Goal: Transaction & Acquisition: Purchase product/service

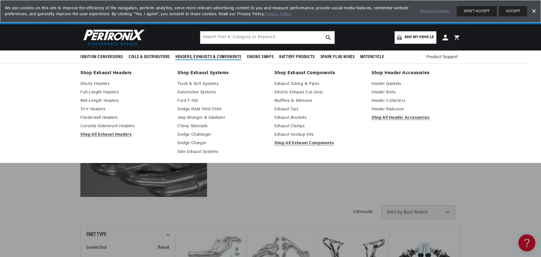
scroll to position [0, 704]
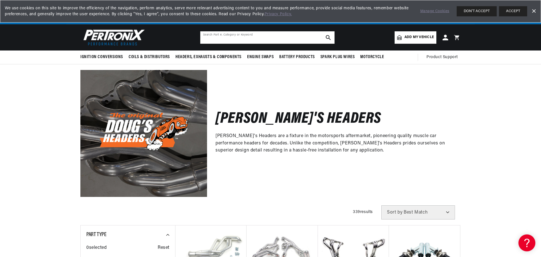
click at [212, 37] on input "text" at bounding box center [267, 37] width 134 height 12
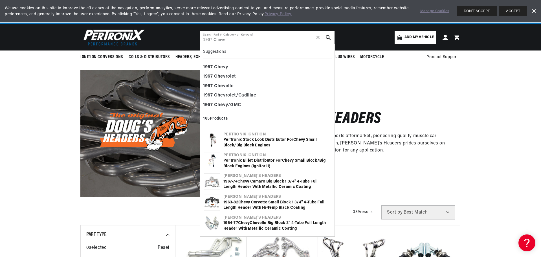
scroll to position [0, 352]
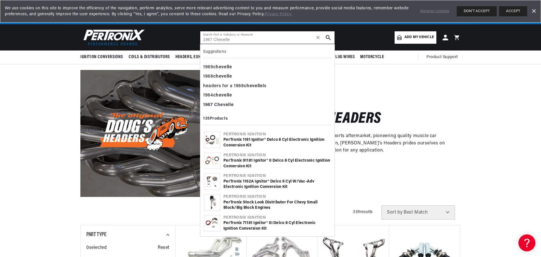
type input "1967 Chevelle"
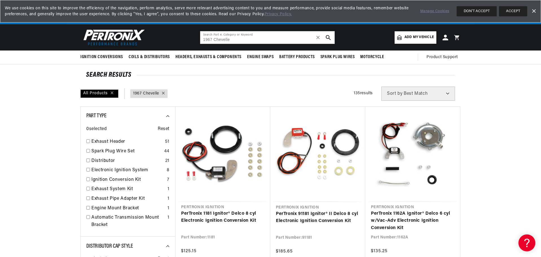
scroll to position [0, 352]
click at [234, 41] on input "1967 Chevelle" at bounding box center [267, 37] width 134 height 12
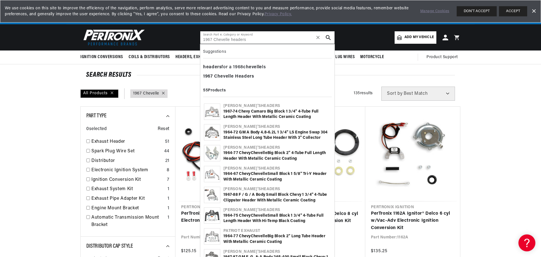
type input "1967 Chevelle headers"
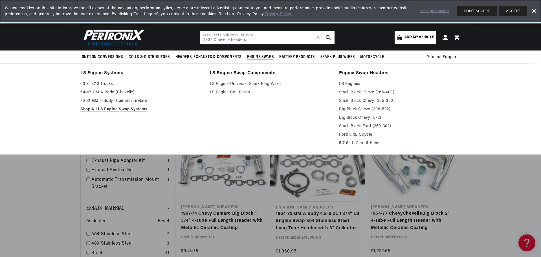
scroll to position [0, 704]
click at [448, 130] on link "Small Block Ford (260-302)" at bounding box center [399, 126] width 121 height 7
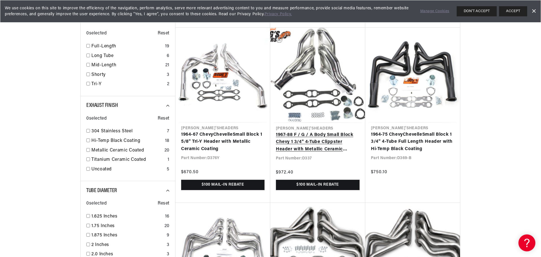
scroll to position [0, 704]
click at [296, 140] on link "1967 -88 F / G / A Body Small Block Chevy 1 3/4" 4-Tube Clippster Header with M…" at bounding box center [318, 142] width 84 height 22
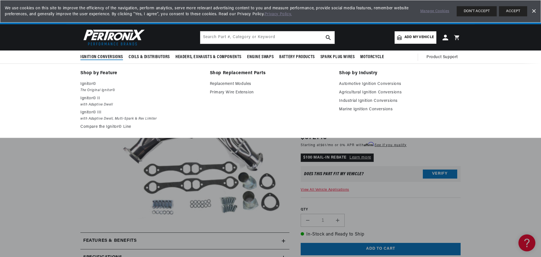
scroll to position [0, 704]
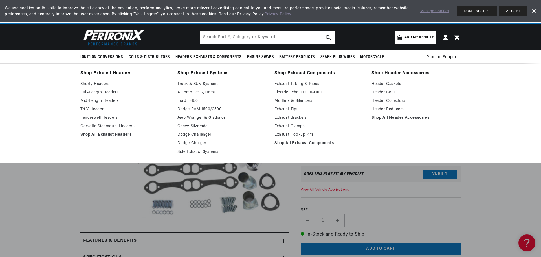
click at [200, 54] on span "Headers, Exhausts & Components" at bounding box center [208, 57] width 66 height 6
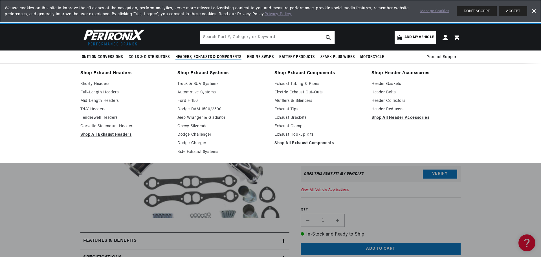
scroll to position [0, 0]
click at [88, 108] on link "Tri-Y Headers" at bounding box center [124, 109] width 89 height 7
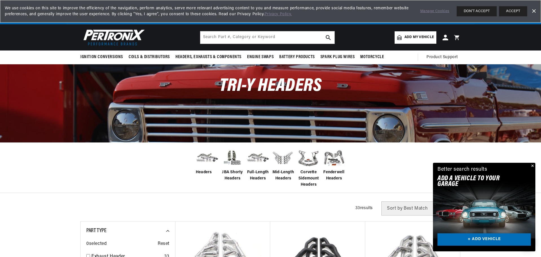
click at [282, 172] on span "Mid-Length Headers" at bounding box center [283, 175] width 23 height 13
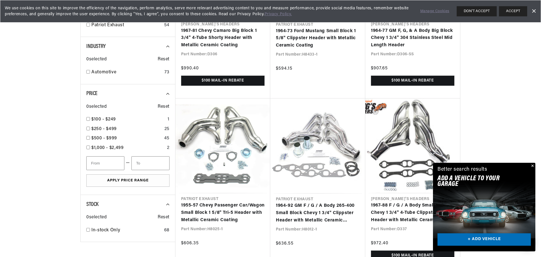
scroll to position [648, 0]
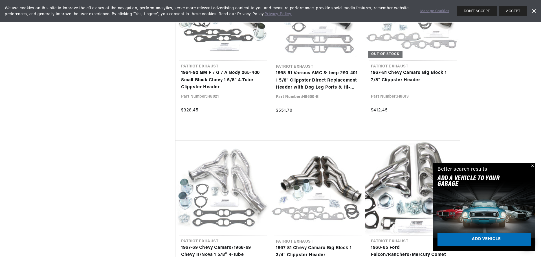
scroll to position [1353, 0]
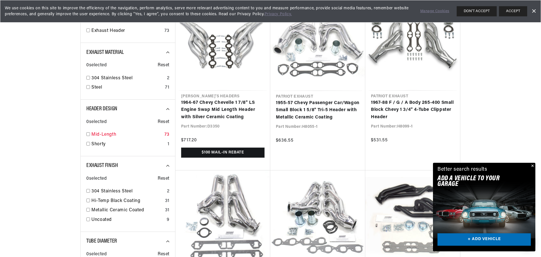
click at [88, 134] on input "checkbox" at bounding box center [88, 134] width 4 height 4
checkbox input "true"
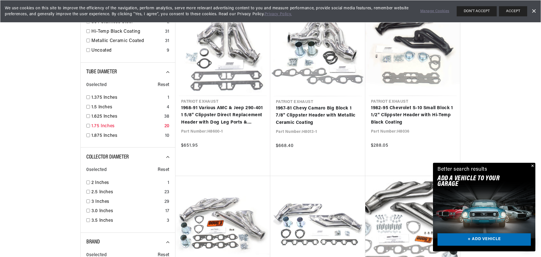
click at [88, 126] on input "checkbox" at bounding box center [88, 126] width 4 height 4
checkbox input "true"
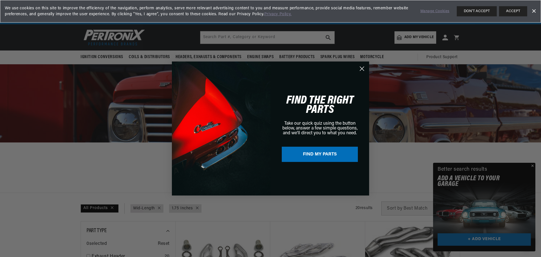
click at [363, 68] on circle "Close dialog" at bounding box center [361, 68] width 9 height 9
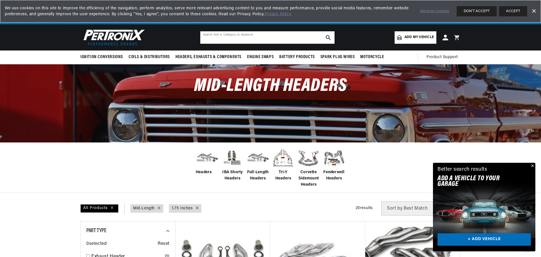
click at [217, 36] on input "text" at bounding box center [267, 37] width 134 height 12
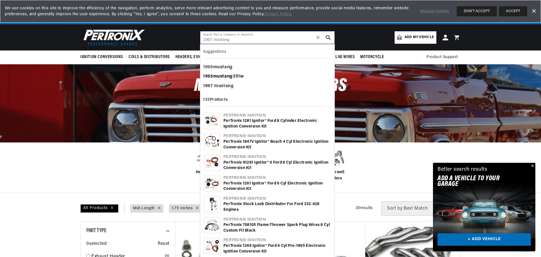
type input "1967 mustang"
click at [214, 75] on div "1966 mustang 351w" at bounding box center [267, 77] width 129 height 10
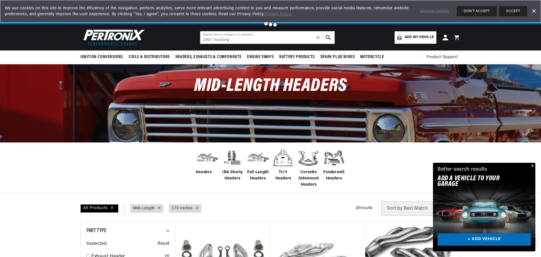
click at [228, 41] on div at bounding box center [270, 128] width 541 height 257
click at [234, 40] on div at bounding box center [270, 128] width 541 height 257
click at [330, 37] on div at bounding box center [270, 128] width 541 height 257
click at [327, 37] on div at bounding box center [270, 128] width 541 height 257
click at [533, 11] on link "Dismiss Banner" at bounding box center [533, 11] width 8 height 8
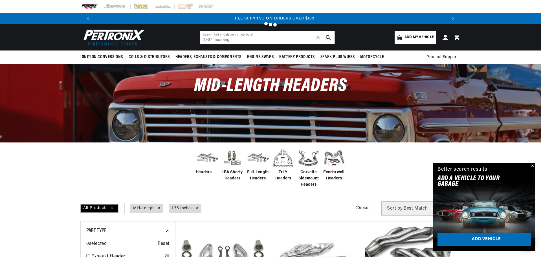
click at [245, 38] on div at bounding box center [270, 128] width 541 height 257
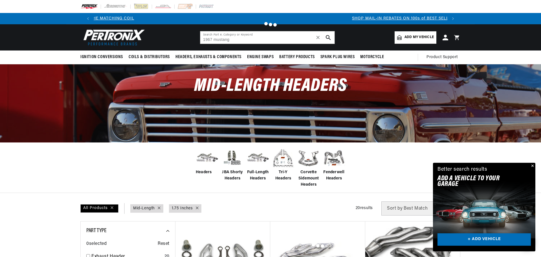
click at [236, 39] on div at bounding box center [270, 128] width 541 height 257
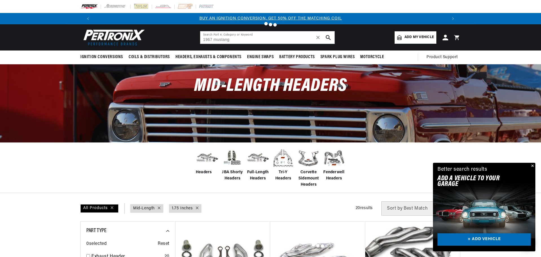
click at [327, 37] on div at bounding box center [270, 128] width 541 height 257
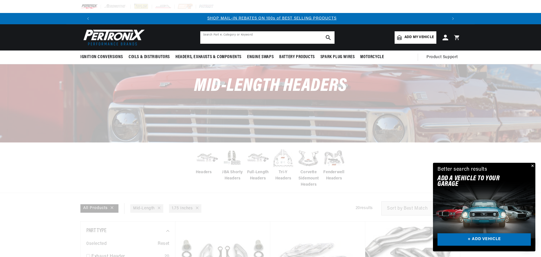
click at [210, 35] on input "text" at bounding box center [267, 37] width 134 height 12
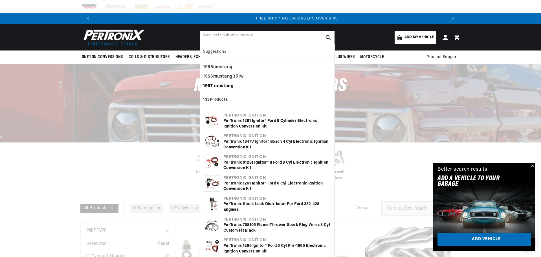
scroll to position [0, 704]
click at [209, 85] on b "1967" at bounding box center [208, 86] width 10 height 5
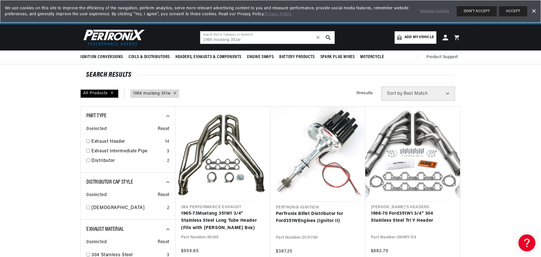
scroll to position [0, 352]
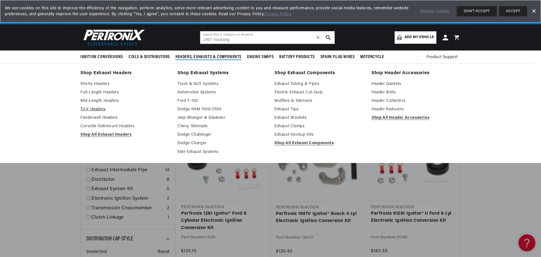
click at [88, 107] on link "Tri-Y Headers" at bounding box center [124, 109] width 89 height 7
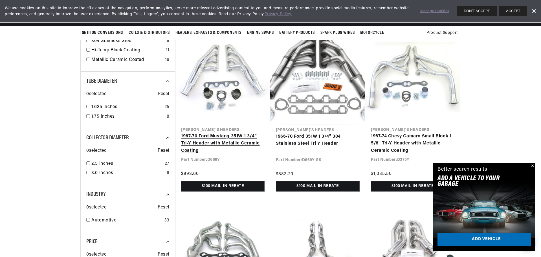
click at [209, 136] on link "1967-70 Ford Mustang 351W 1 3/4" Tri-Y Header with Metallic Ceramic Coating" at bounding box center [222, 144] width 83 height 22
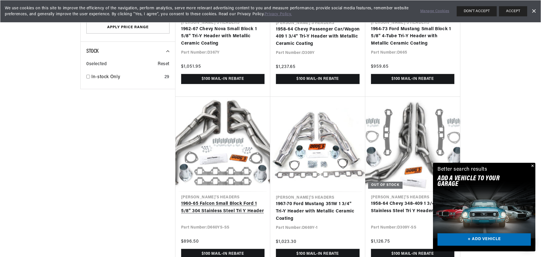
scroll to position [0, 704]
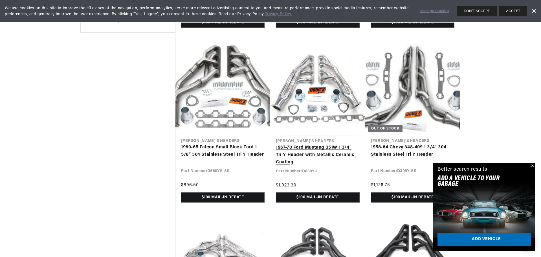
click at [298, 146] on link "1967-70 Ford Mustang 351W 1 3/4" Tri-Y Header with Metallic Ceramic Coating" at bounding box center [318, 155] width 84 height 22
click at [532, 165] on button "Close" at bounding box center [531, 166] width 7 height 7
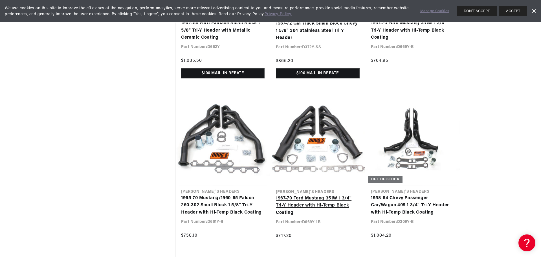
scroll to position [0, 0]
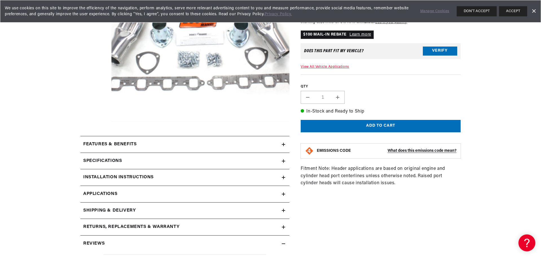
click at [285, 194] on icon at bounding box center [283, 194] width 3 height 0
